Goal: Use online tool/utility

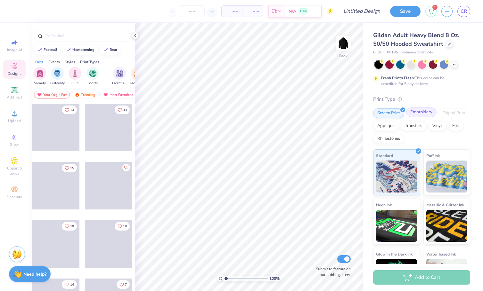
click at [427, 113] on div "Embroidery" at bounding box center [421, 113] width 30 height 10
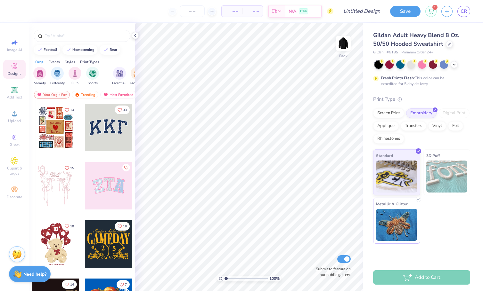
click at [401, 222] on img at bounding box center [396, 225] width 41 height 32
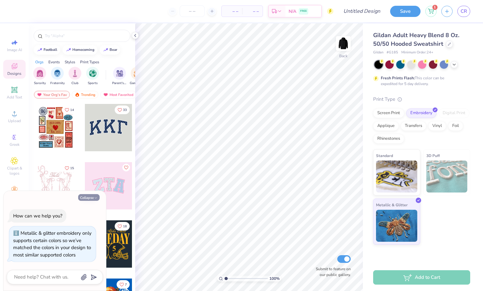
click at [85, 197] on button "Collapse" at bounding box center [88, 197] width 21 height 7
type textarea "x"
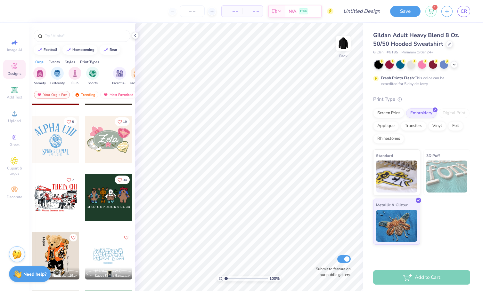
scroll to position [372, 0]
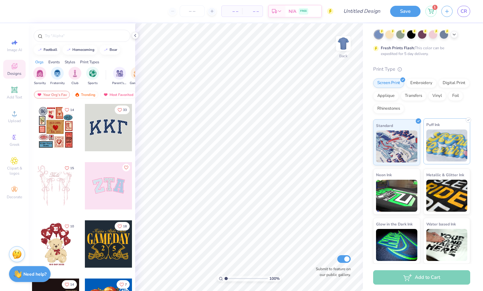
scroll to position [16, 0]
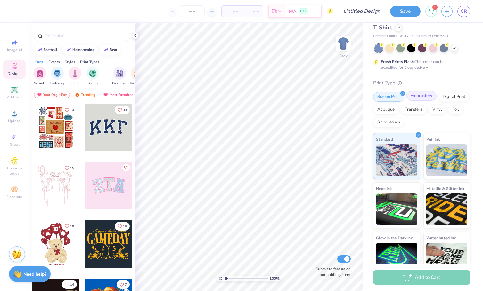
click at [422, 94] on div "Embroidery" at bounding box center [421, 96] width 30 height 10
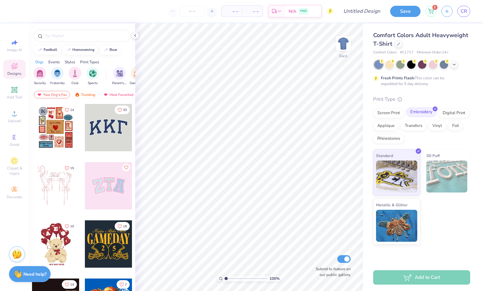
scroll to position [0, 0]
click at [391, 224] on img at bounding box center [396, 225] width 41 height 32
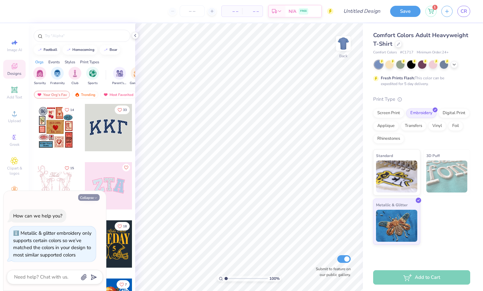
click at [91, 197] on button "Collapse" at bounding box center [88, 197] width 21 height 7
type textarea "x"
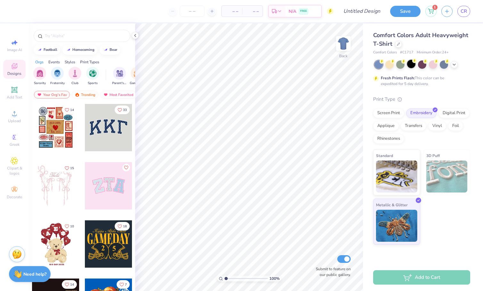
click at [411, 65] on div at bounding box center [411, 64] width 8 height 8
click at [14, 162] on icon at bounding box center [14, 160] width 3 height 3
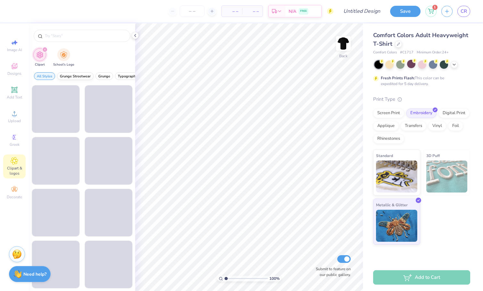
click at [71, 75] on span "Grunge Streetwear" at bounding box center [75, 76] width 31 height 5
click at [102, 77] on span "Grunge" at bounding box center [104, 76] width 12 height 5
click at [124, 76] on span "Typography" at bounding box center [128, 76] width 20 height 5
